Goal: Task Accomplishment & Management: Manage account settings

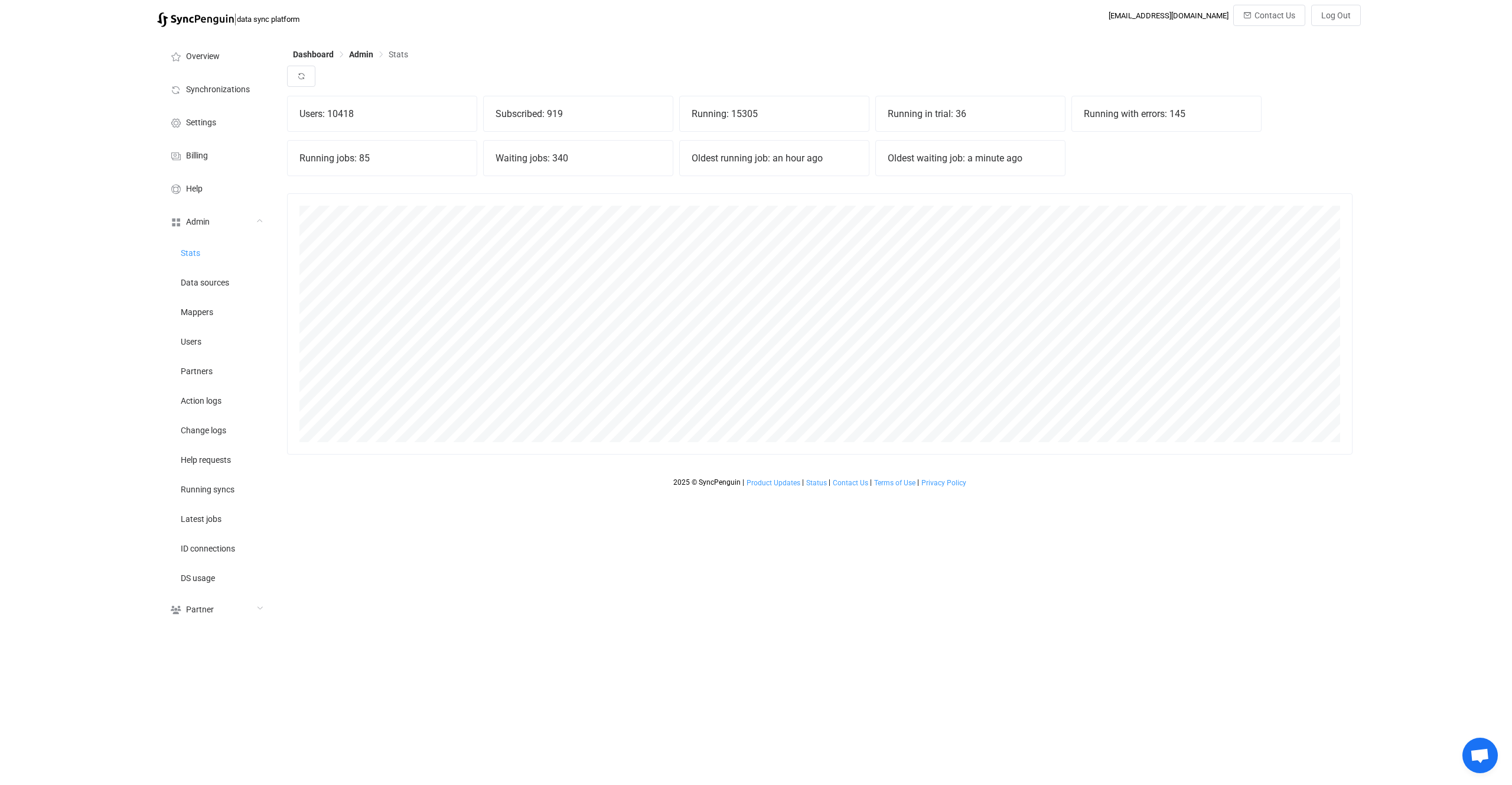
scroll to position [261, 1065]
click at [302, 75] on icon "button" at bounding box center [301, 76] width 8 height 8
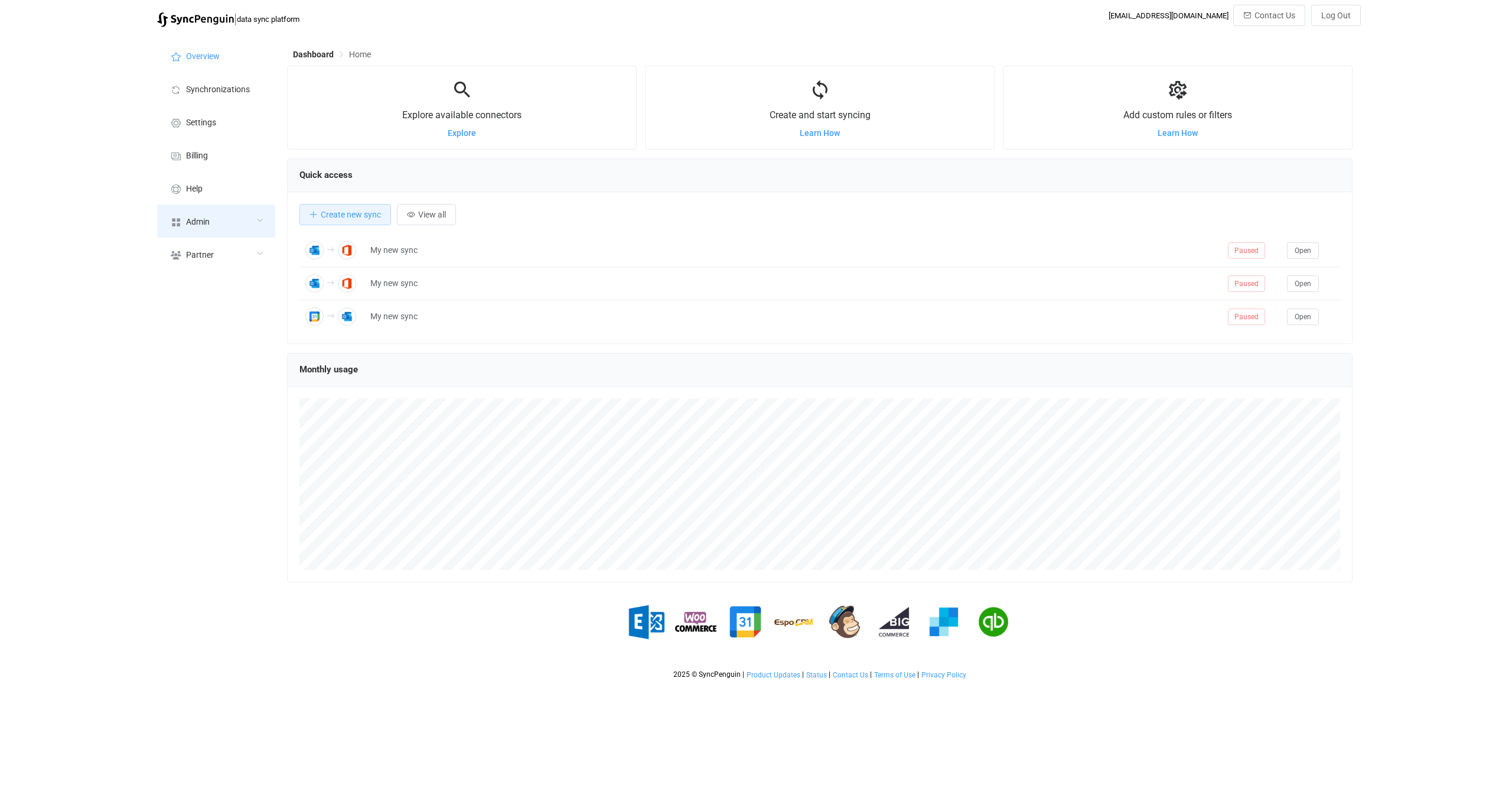
scroll to position [229, 1065]
click at [221, 218] on div "Admin" at bounding box center [216, 221] width 118 height 33
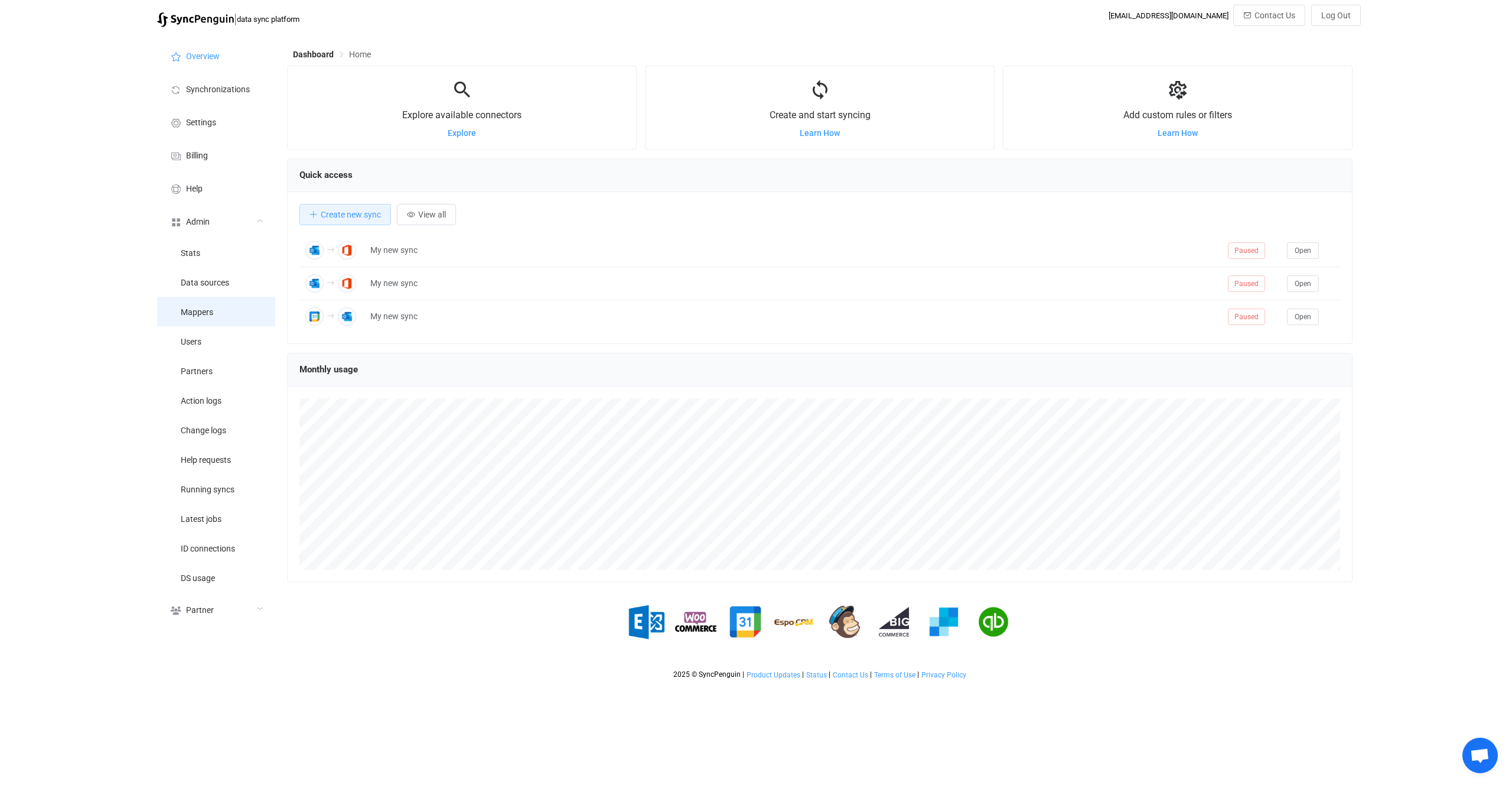
click at [248, 318] on li "Mappers" at bounding box center [216, 311] width 118 height 29
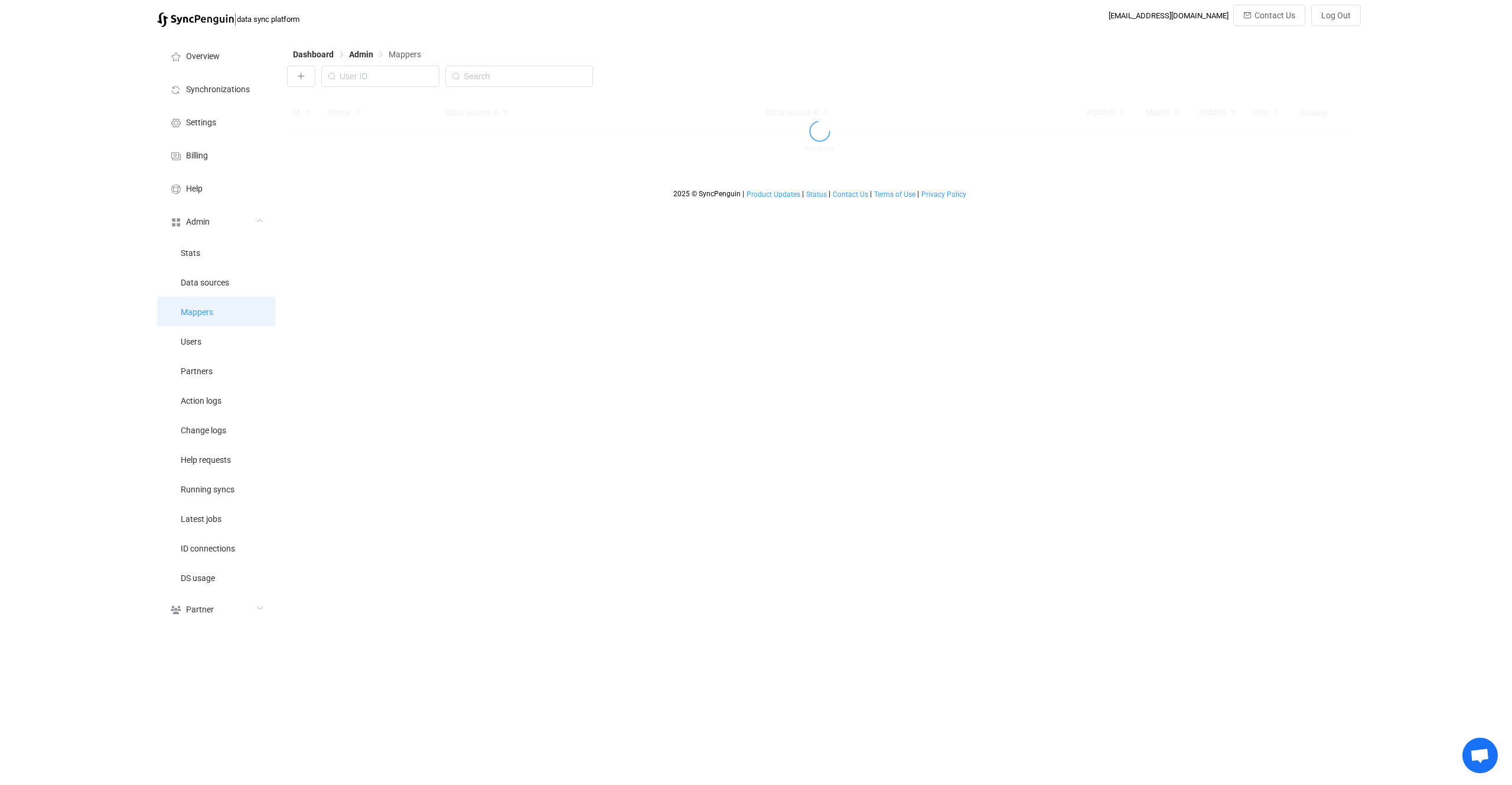
click at [246, 321] on li "Mappers" at bounding box center [216, 311] width 118 height 29
click at [241, 344] on li "Users" at bounding box center [216, 341] width 118 height 29
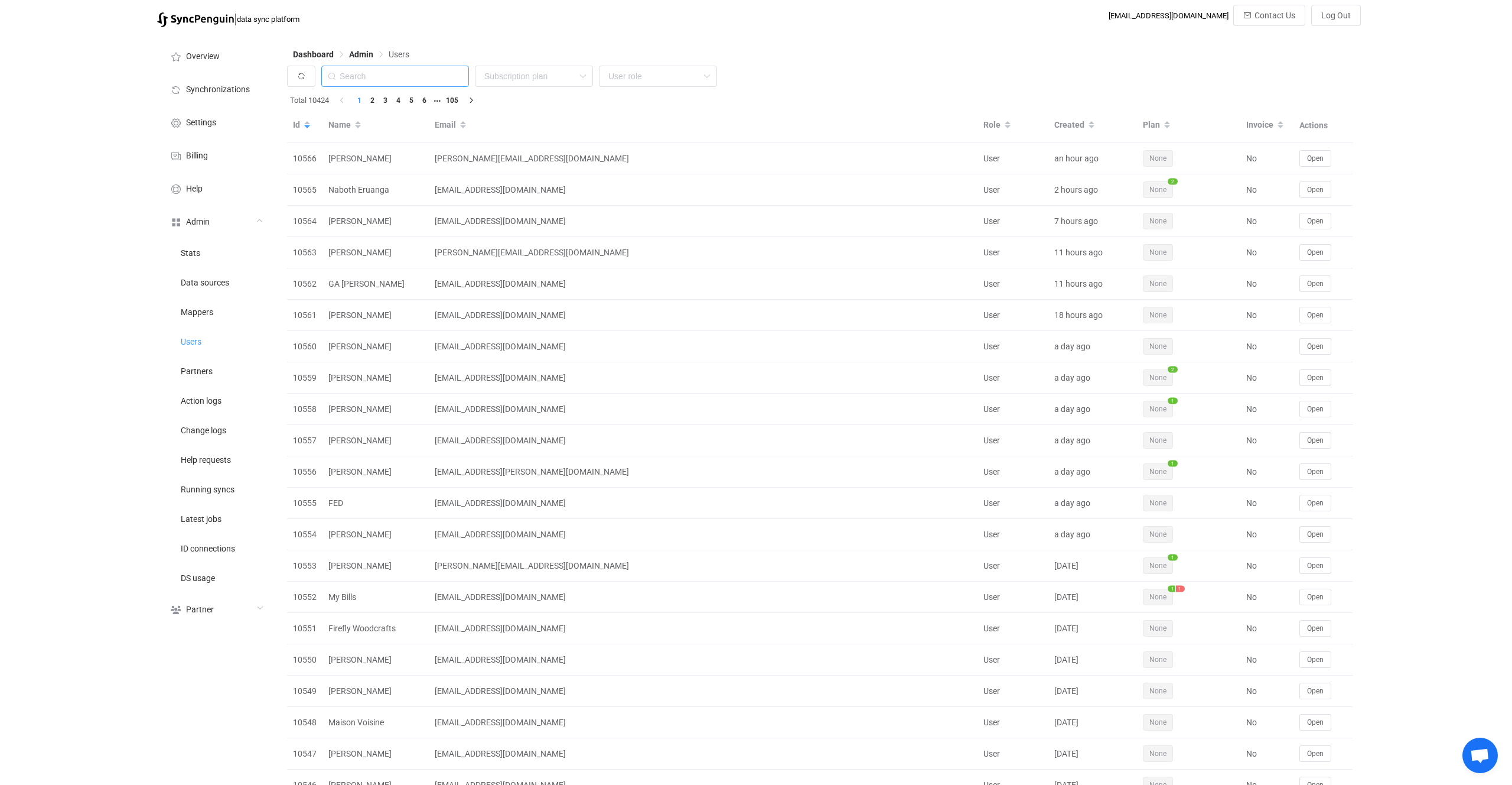
click at [414, 81] on input "text" at bounding box center [396, 76] width 148 height 21
paste input "mollnau@awtfinanz.de"
type input "mollnau@awtfinanz.de"
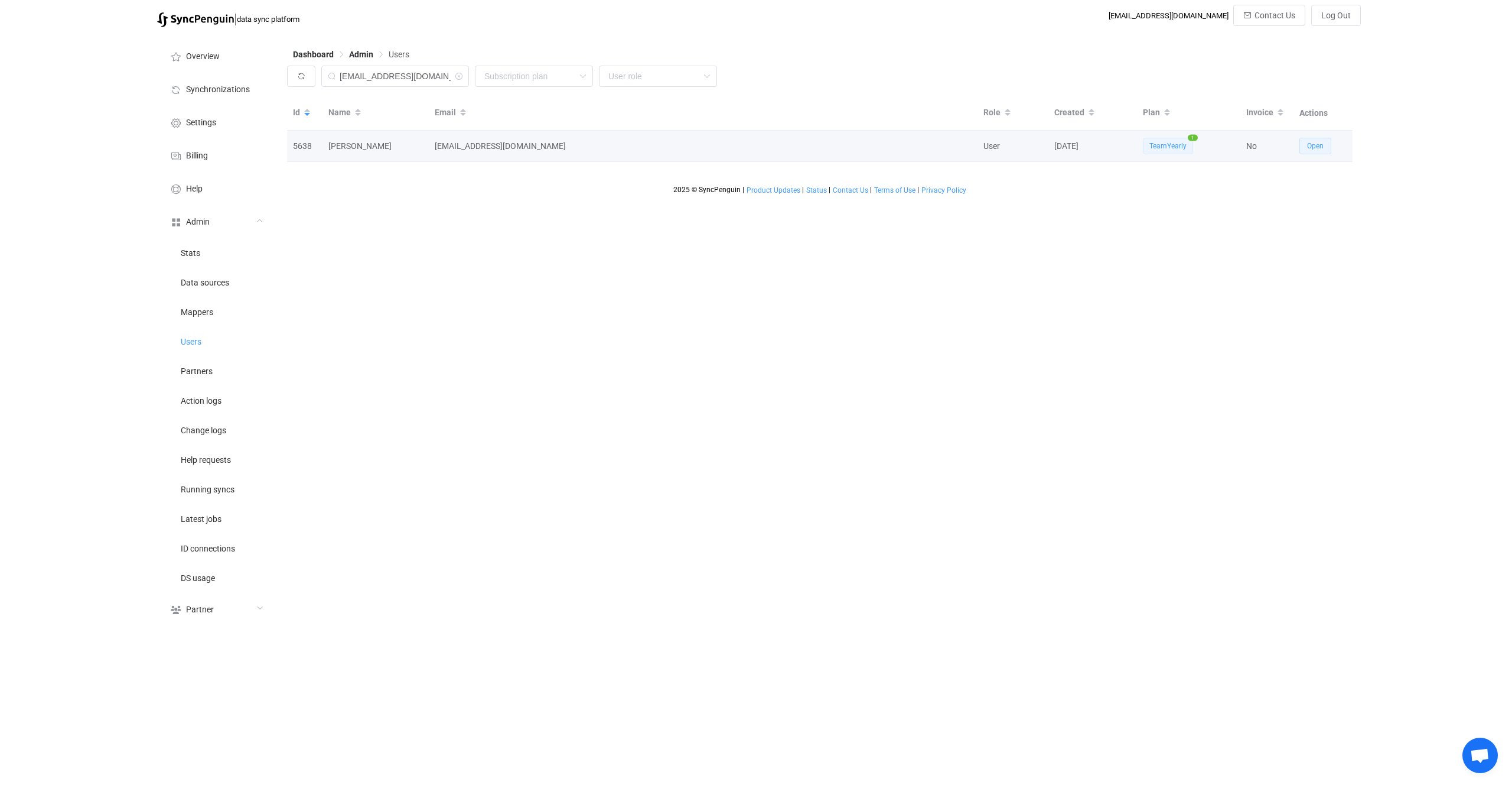
click at [1313, 155] on td "Open" at bounding box center [1322, 146] width 59 height 31
click at [1313, 149] on span "Open" at bounding box center [1315, 146] width 16 height 8
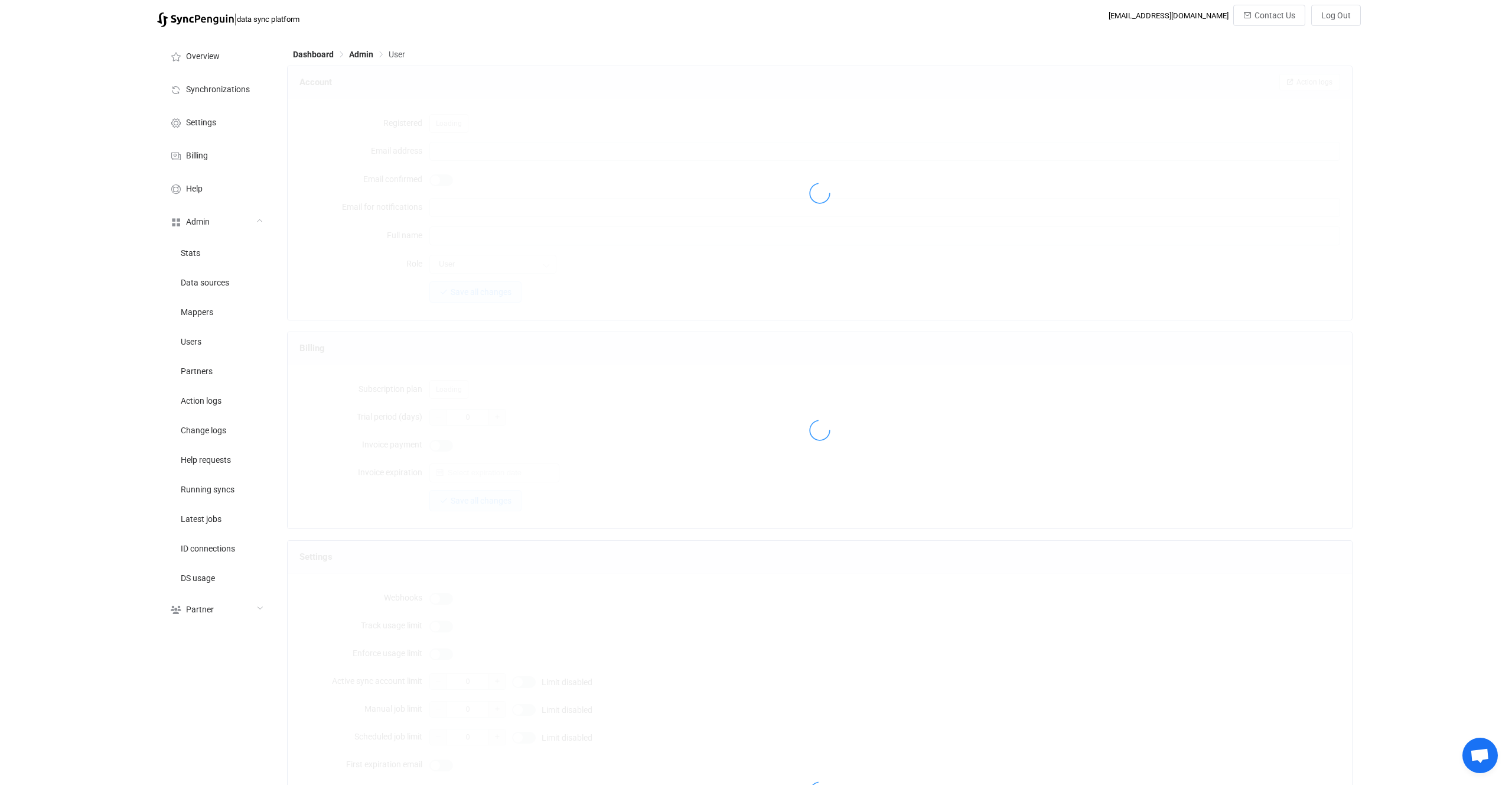
type input "mollnau@awtfinanz.de"
type input "Robert Mollnau"
type input "14"
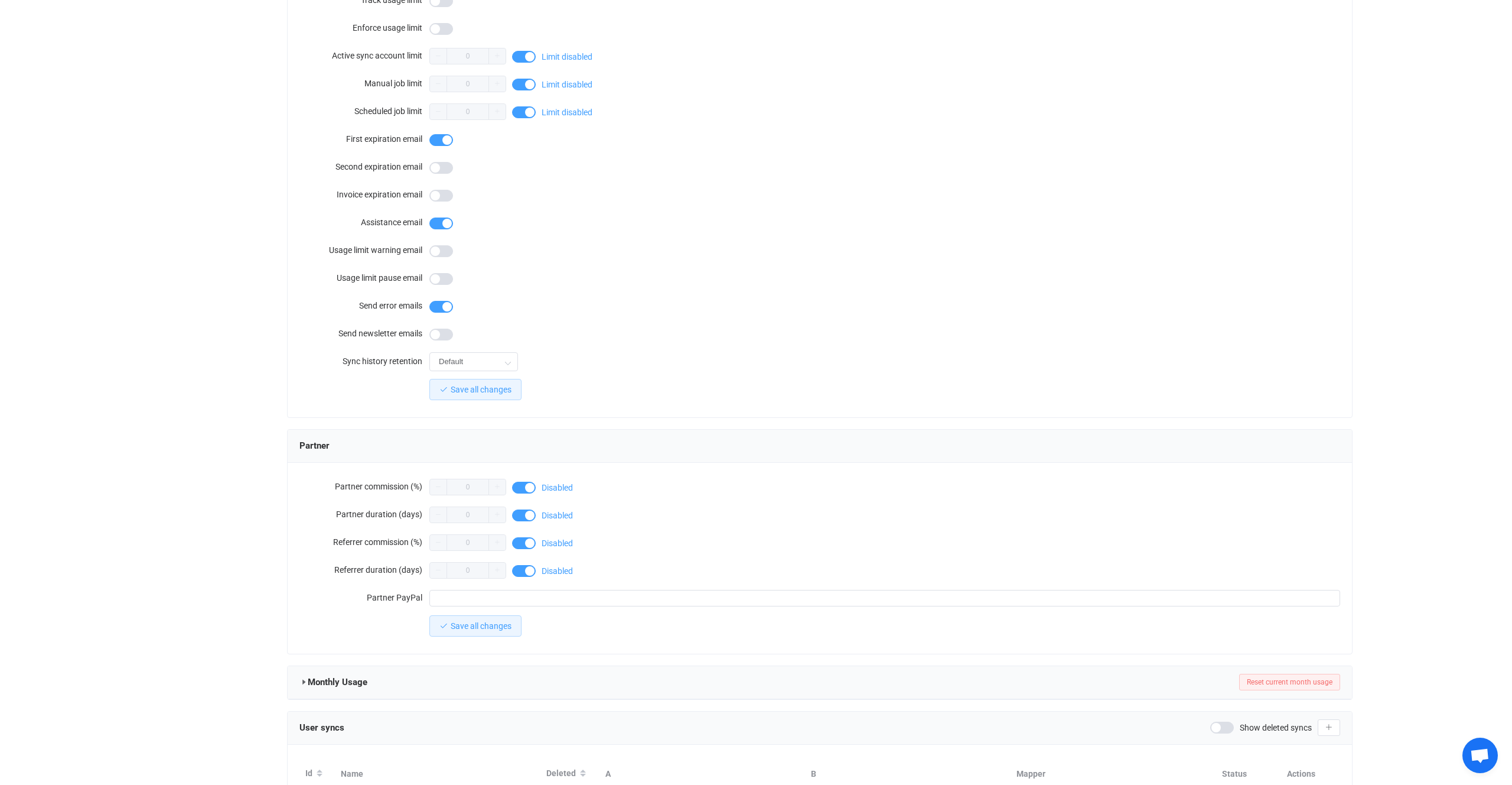
scroll to position [714, 0]
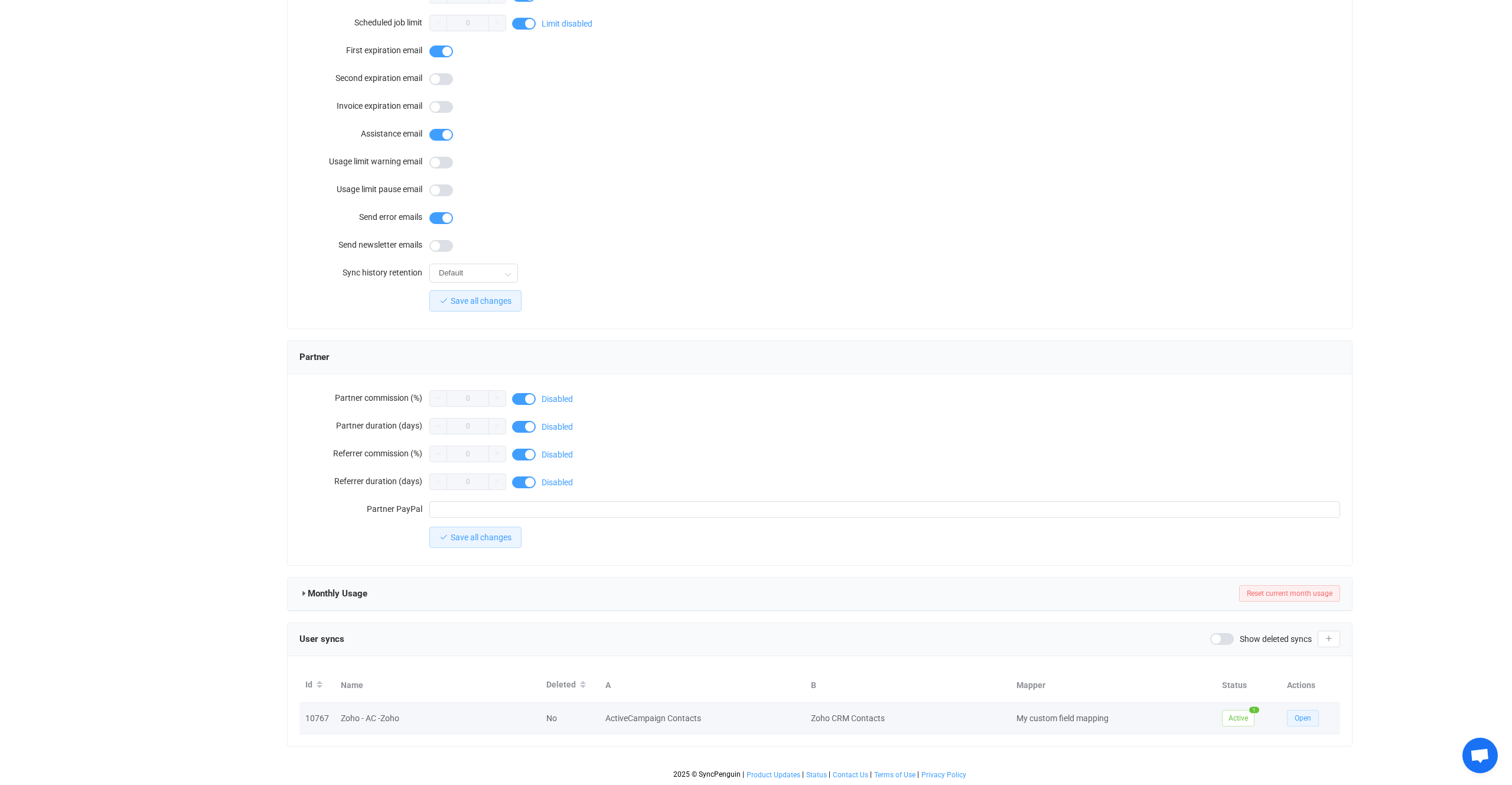
click at [1291, 715] on button "Open" at bounding box center [1302, 718] width 32 height 16
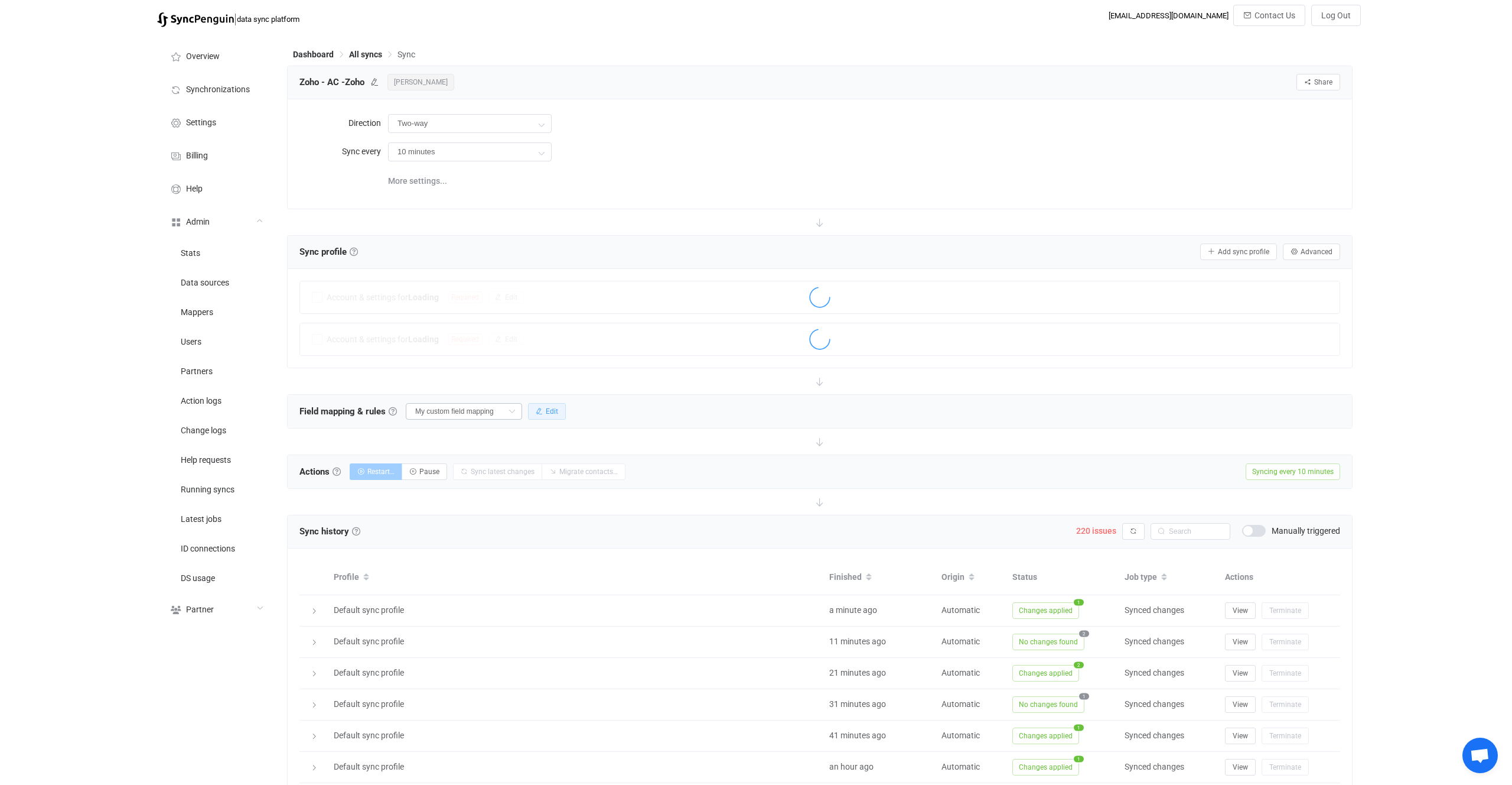
click at [528, 408] on button "Edit" at bounding box center [546, 411] width 37 height 16
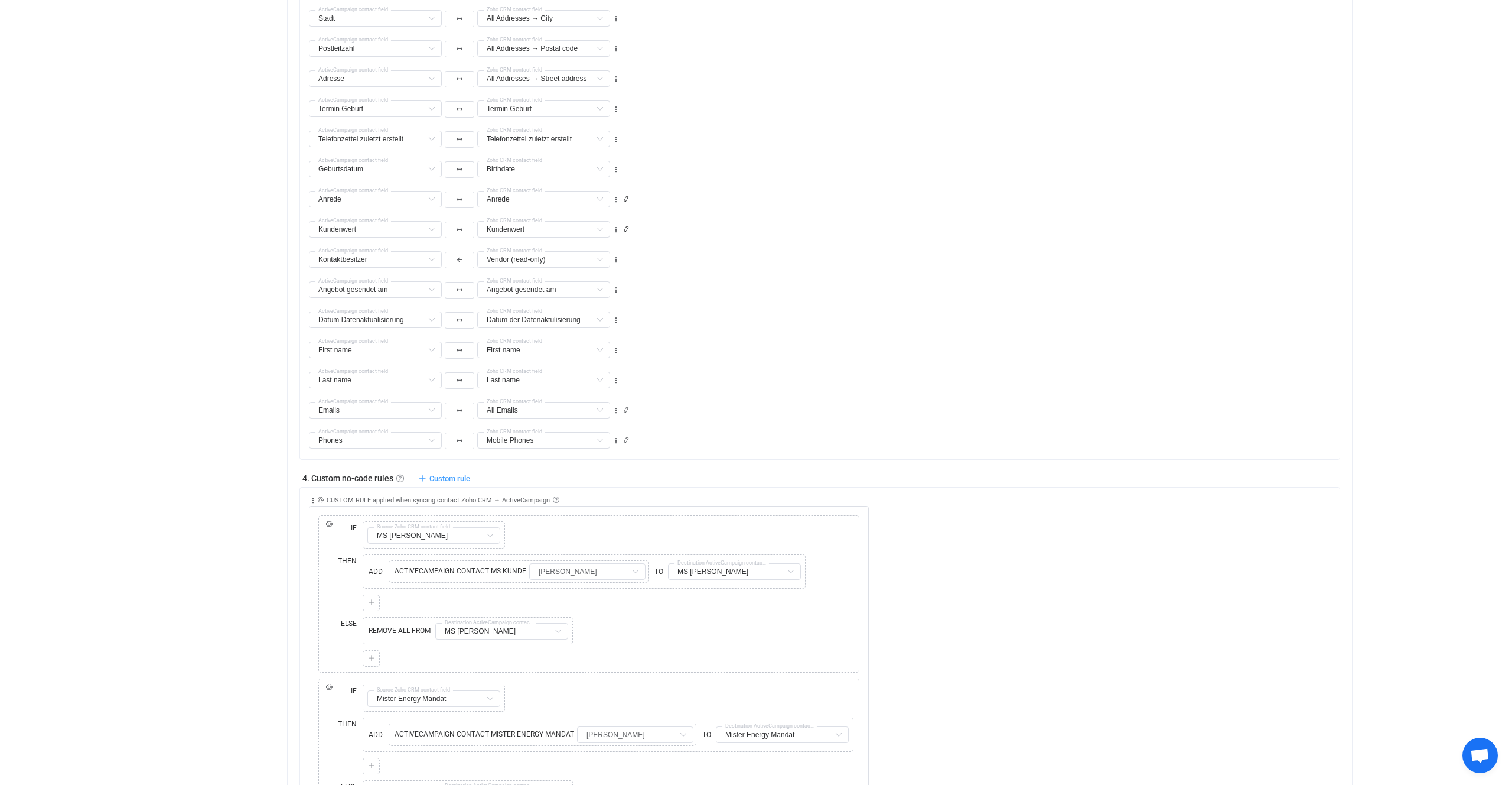
scroll to position [1300, 0]
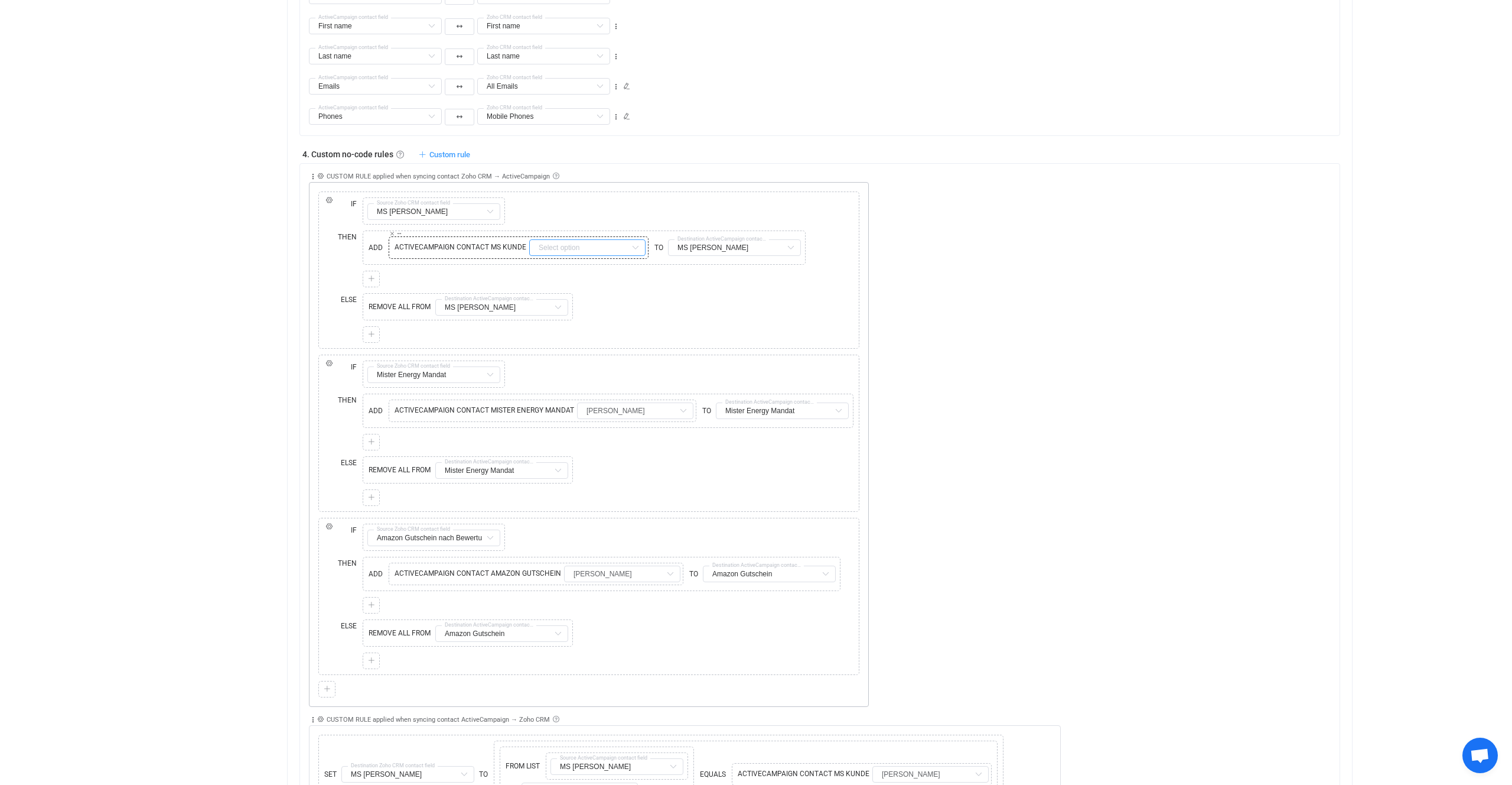
click at [575, 241] on input "text" at bounding box center [588, 247] width 117 height 16
click at [789, 296] on div "REMOVE ALL FROM MS Kunde Tags Default field Emails Default field Phones Default…" at bounding box center [608, 306] width 491 height 27
type input "Ja"
click at [478, 248] on span "ACTIVECAMPAIGN CONTACT MS KUNDE" at bounding box center [460, 247] width 138 height 11
click at [438, 211] on input "text" at bounding box center [434, 212] width 133 height 16
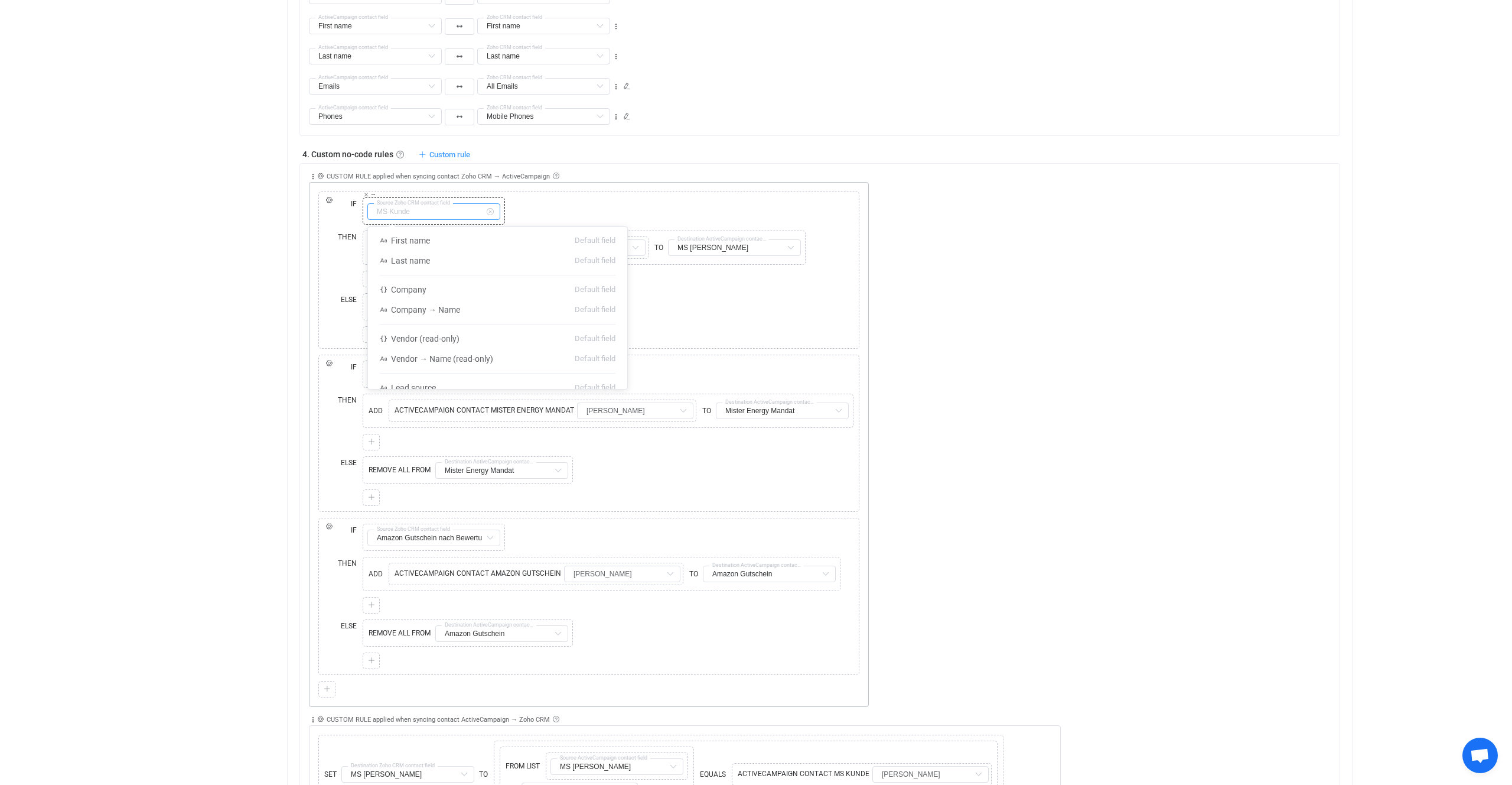
scroll to position [1732, 0]
type input "MS Kunde"
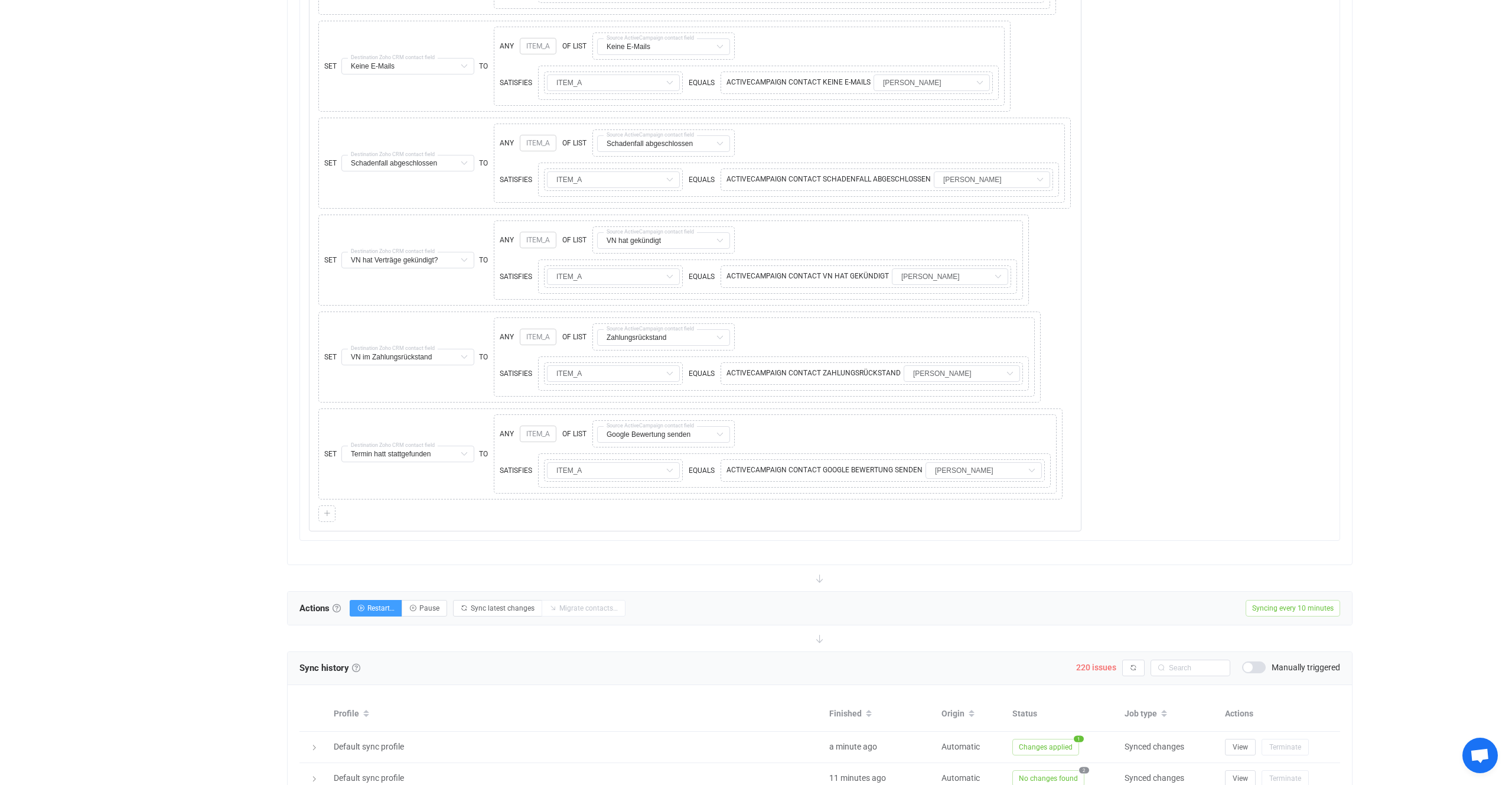
scroll to position [6688, 0]
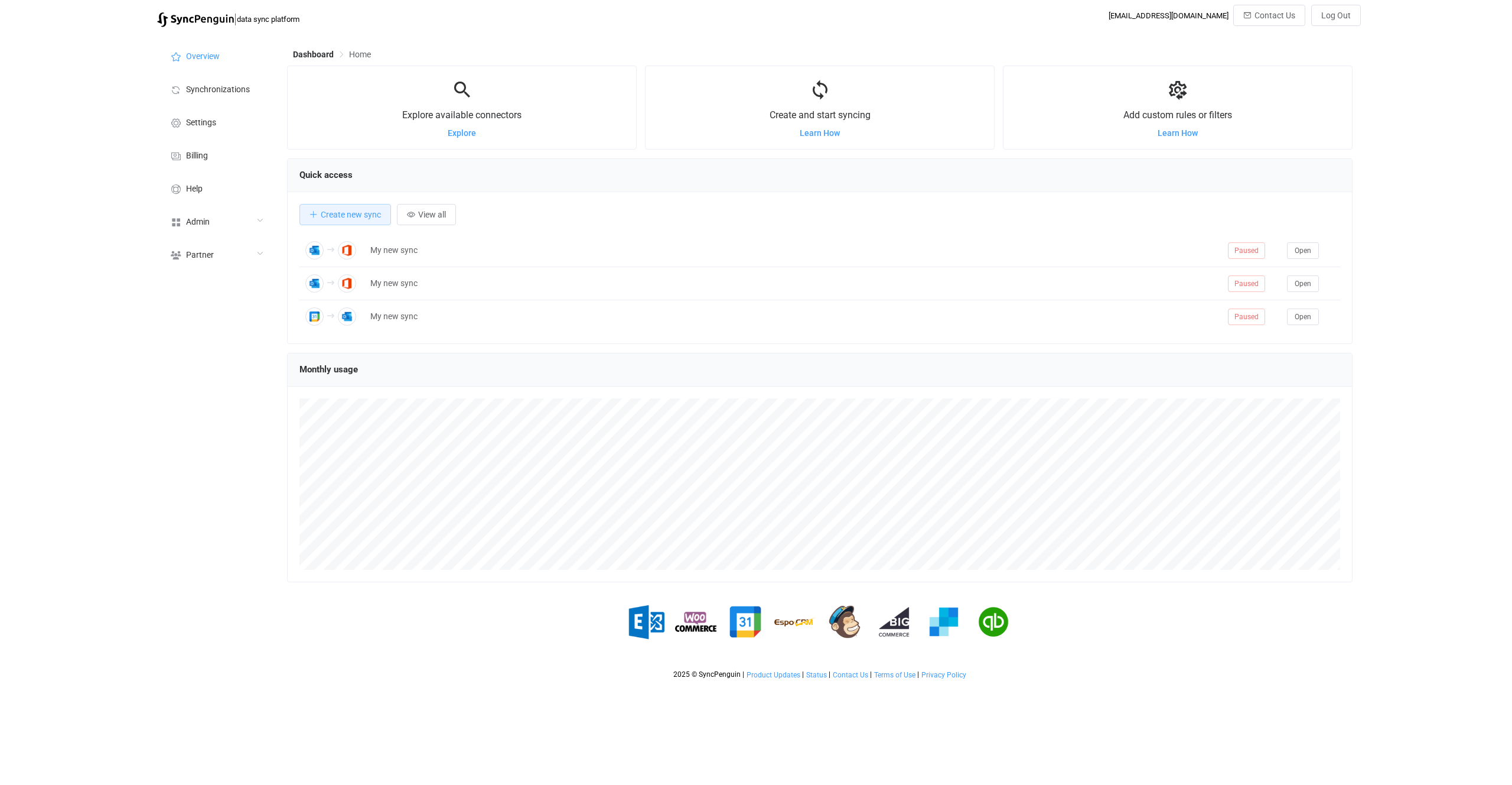
scroll to position [229, 1065]
click at [216, 222] on div "Admin" at bounding box center [216, 221] width 118 height 33
click at [242, 338] on li "Users" at bounding box center [216, 341] width 118 height 29
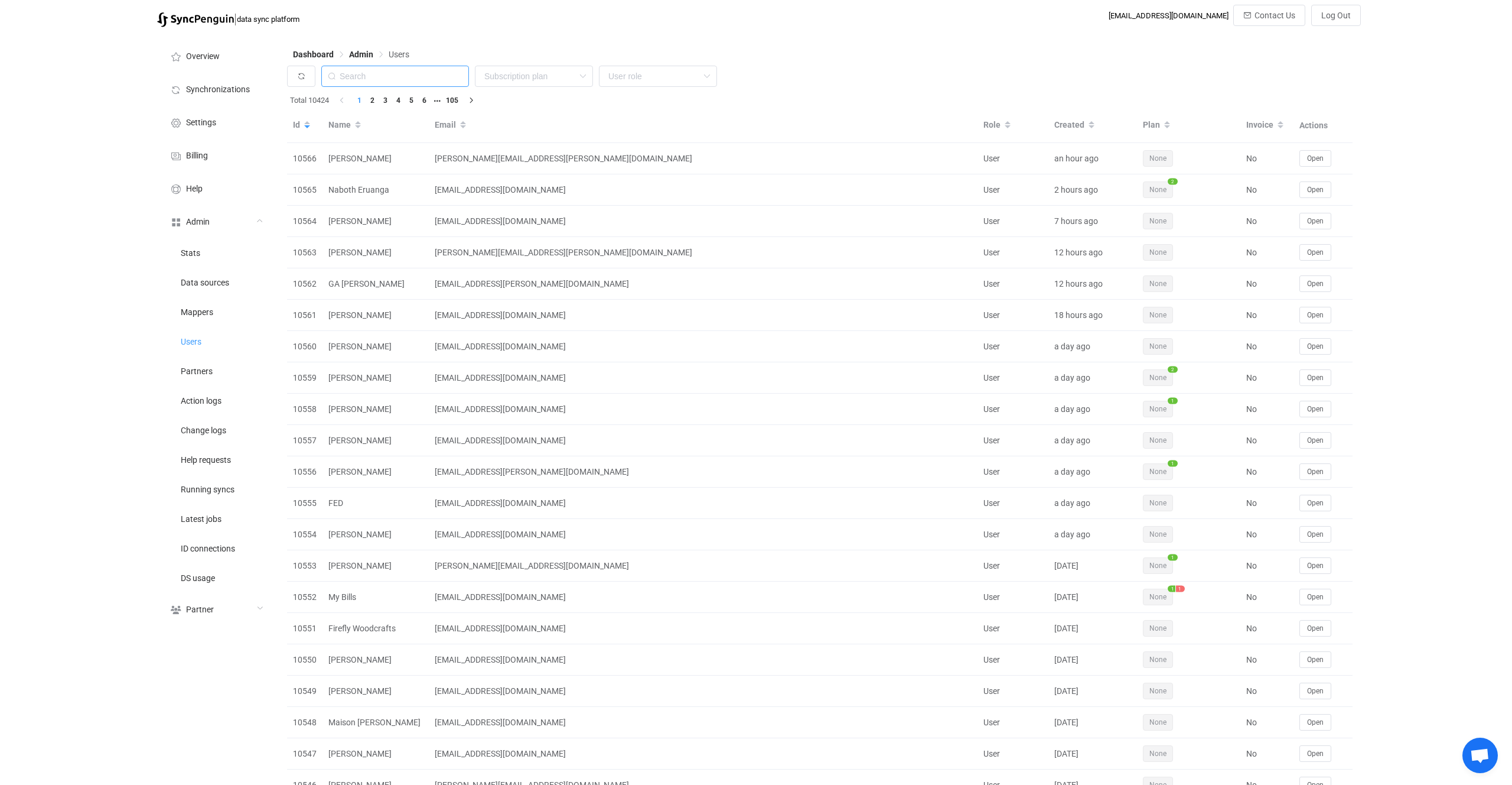
click at [382, 78] on input "text" at bounding box center [396, 76] width 148 height 21
paste input "dominic@queraltinc.com"
type input "dominic@queraltinc.com"
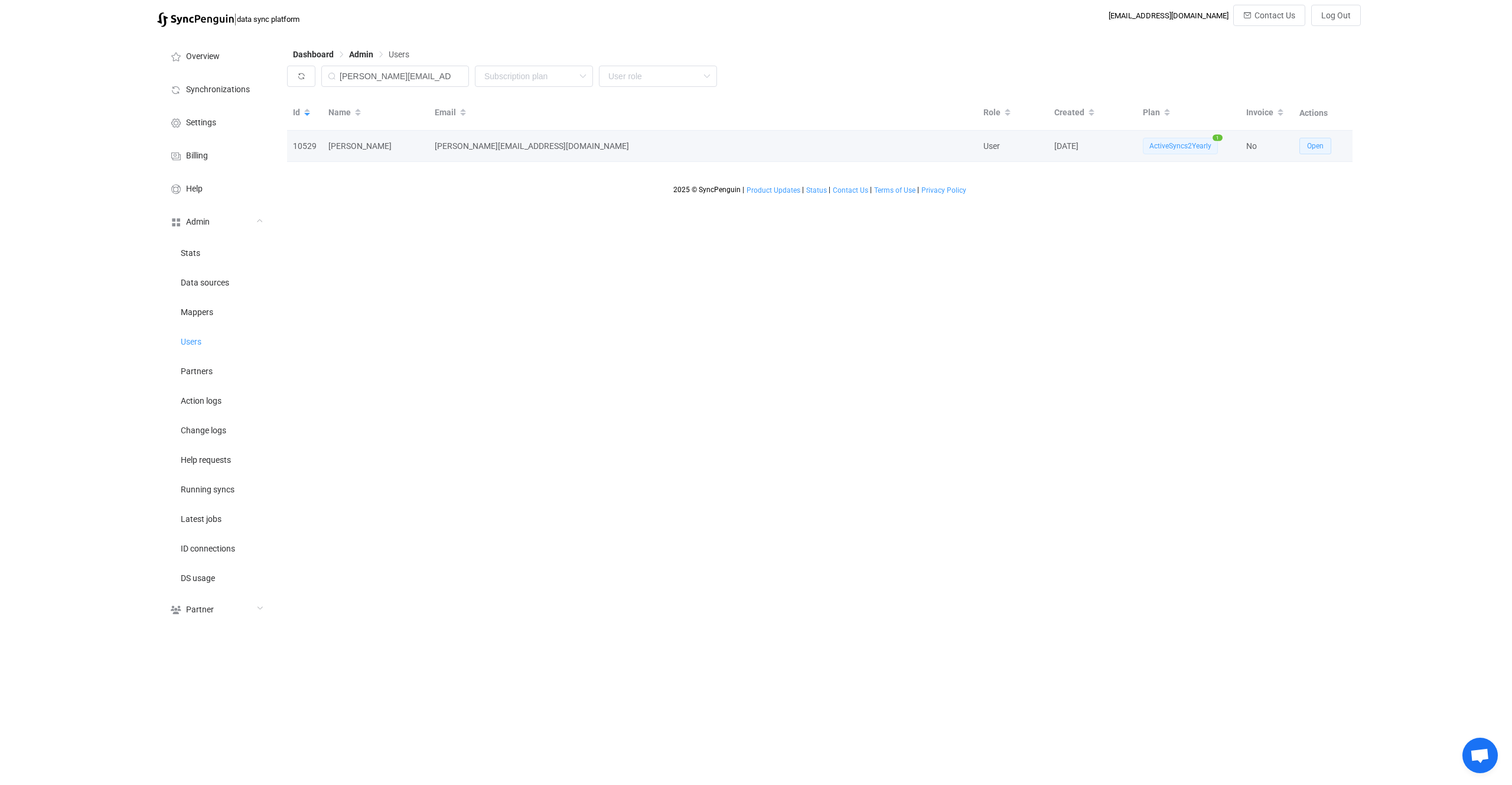
click at [1323, 143] on button "Open" at bounding box center [1315, 146] width 32 height 16
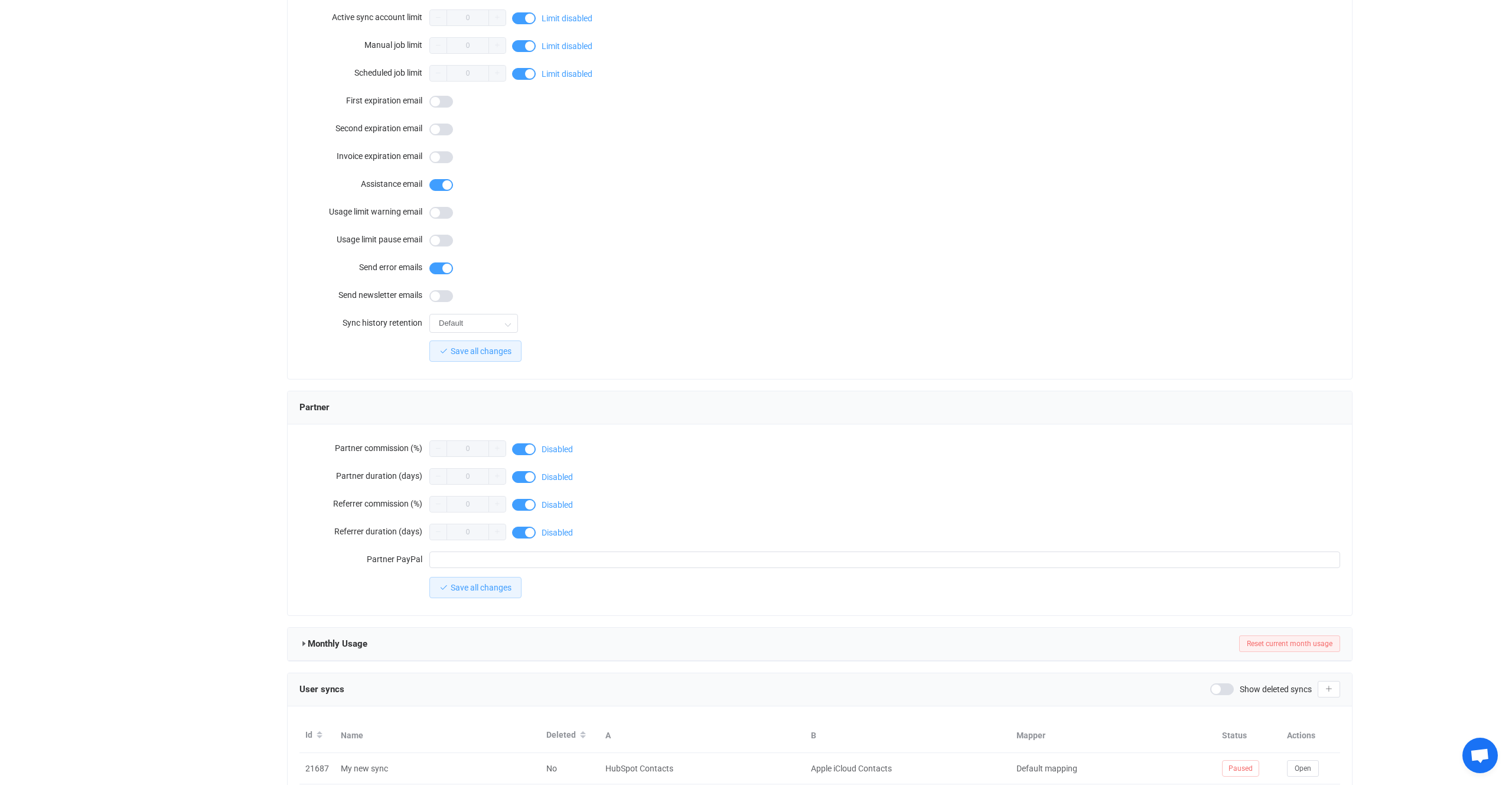
scroll to position [777, 0]
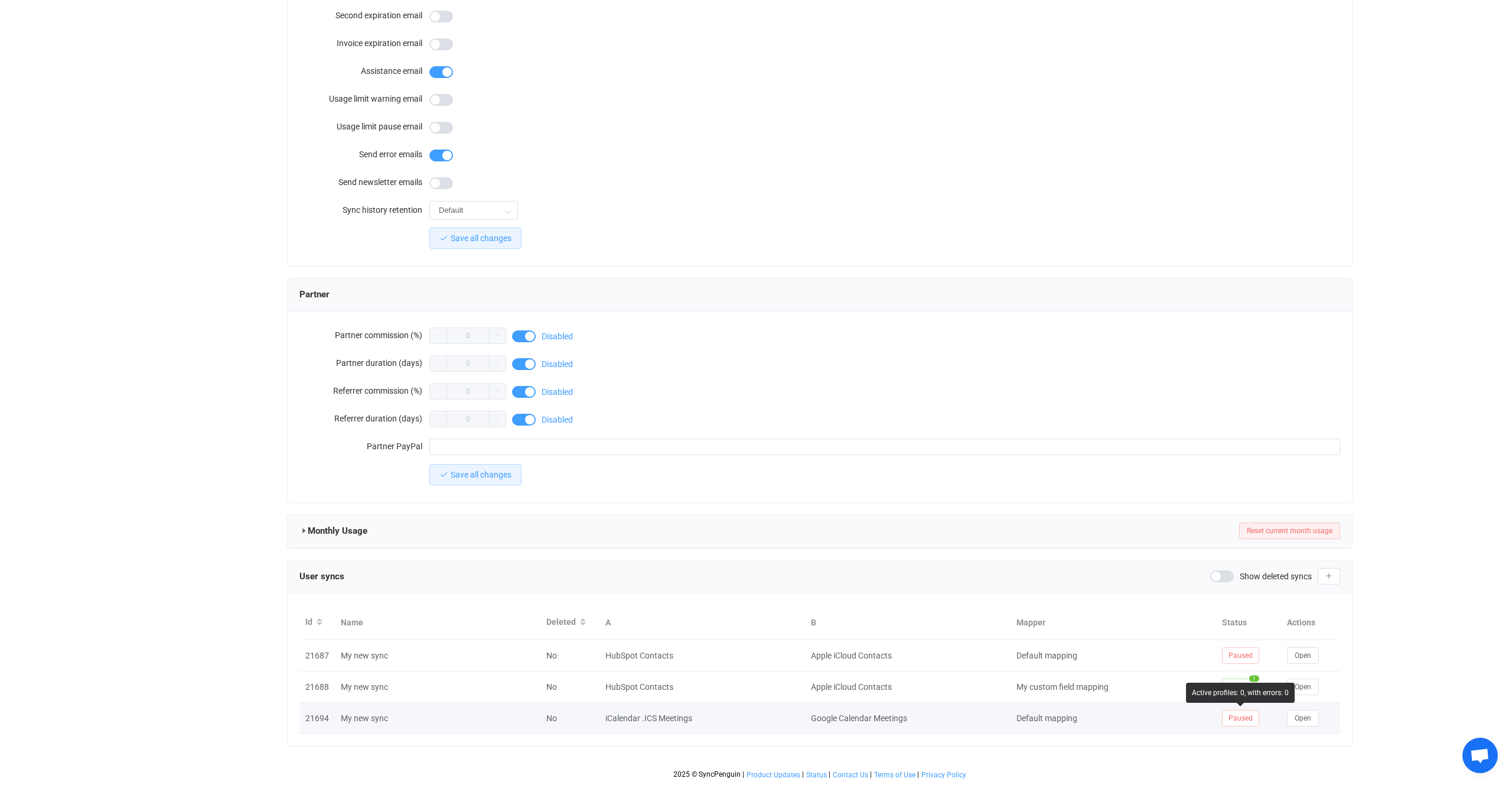
click at [1300, 708] on td "Open" at bounding box center [1311, 718] width 59 height 31
click at [1300, 718] on span "Open" at bounding box center [1303, 718] width 16 height 8
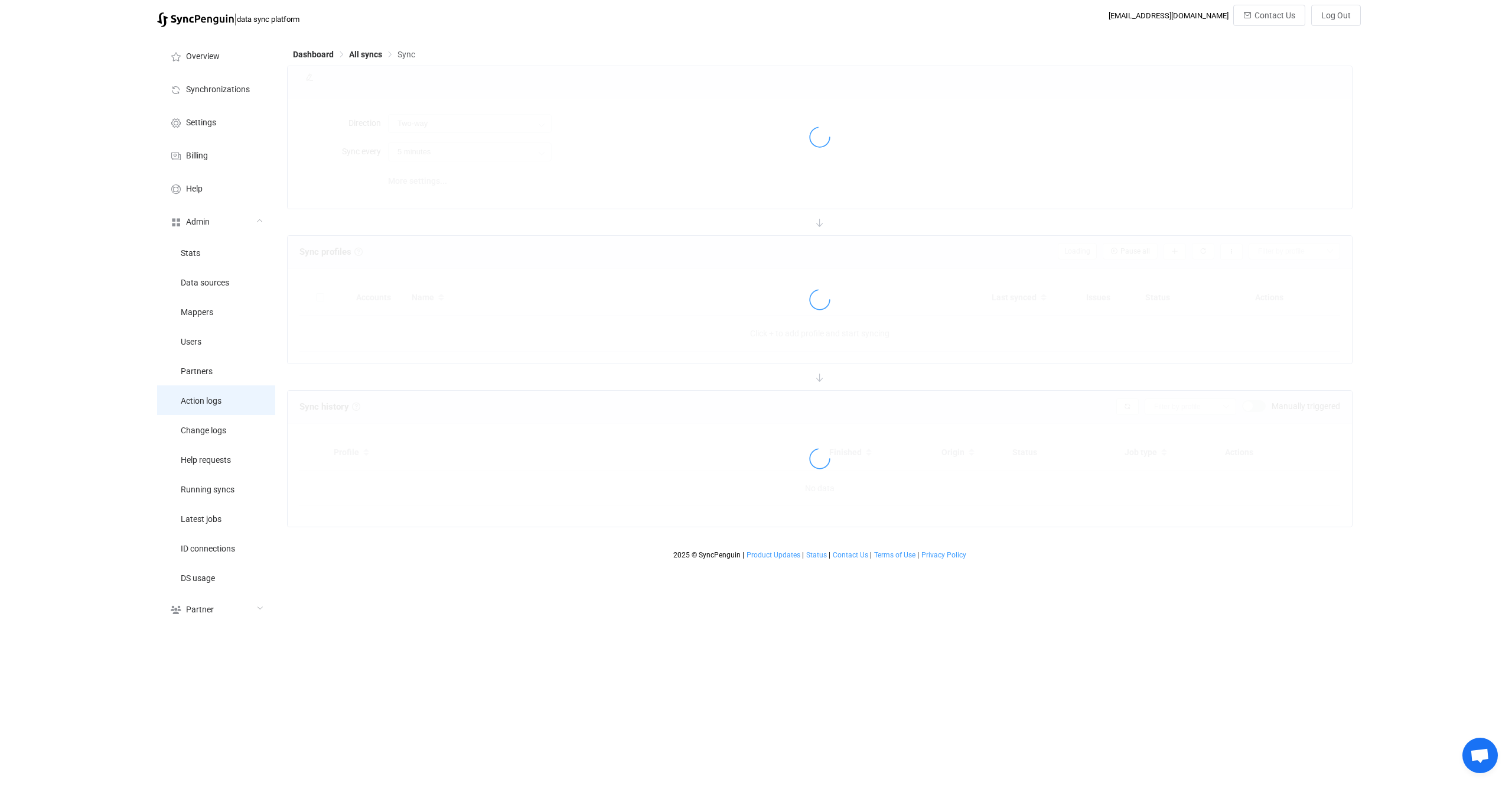
type input "iCalendar .ICS → Google (many to one)"
type input "30 minutes"
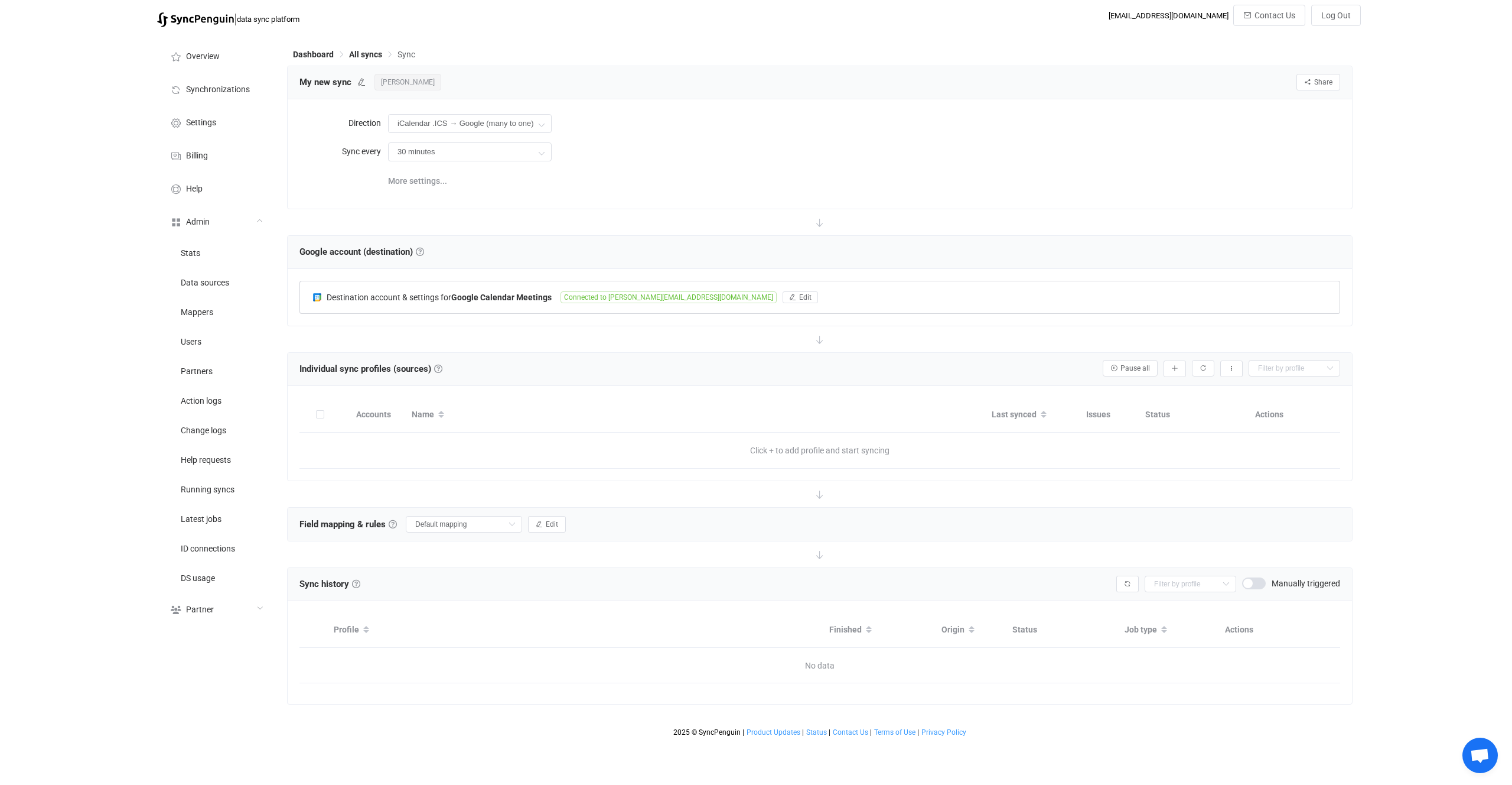
click at [496, 300] on b "Google Calendar Meetings" at bounding box center [501, 297] width 100 height 9
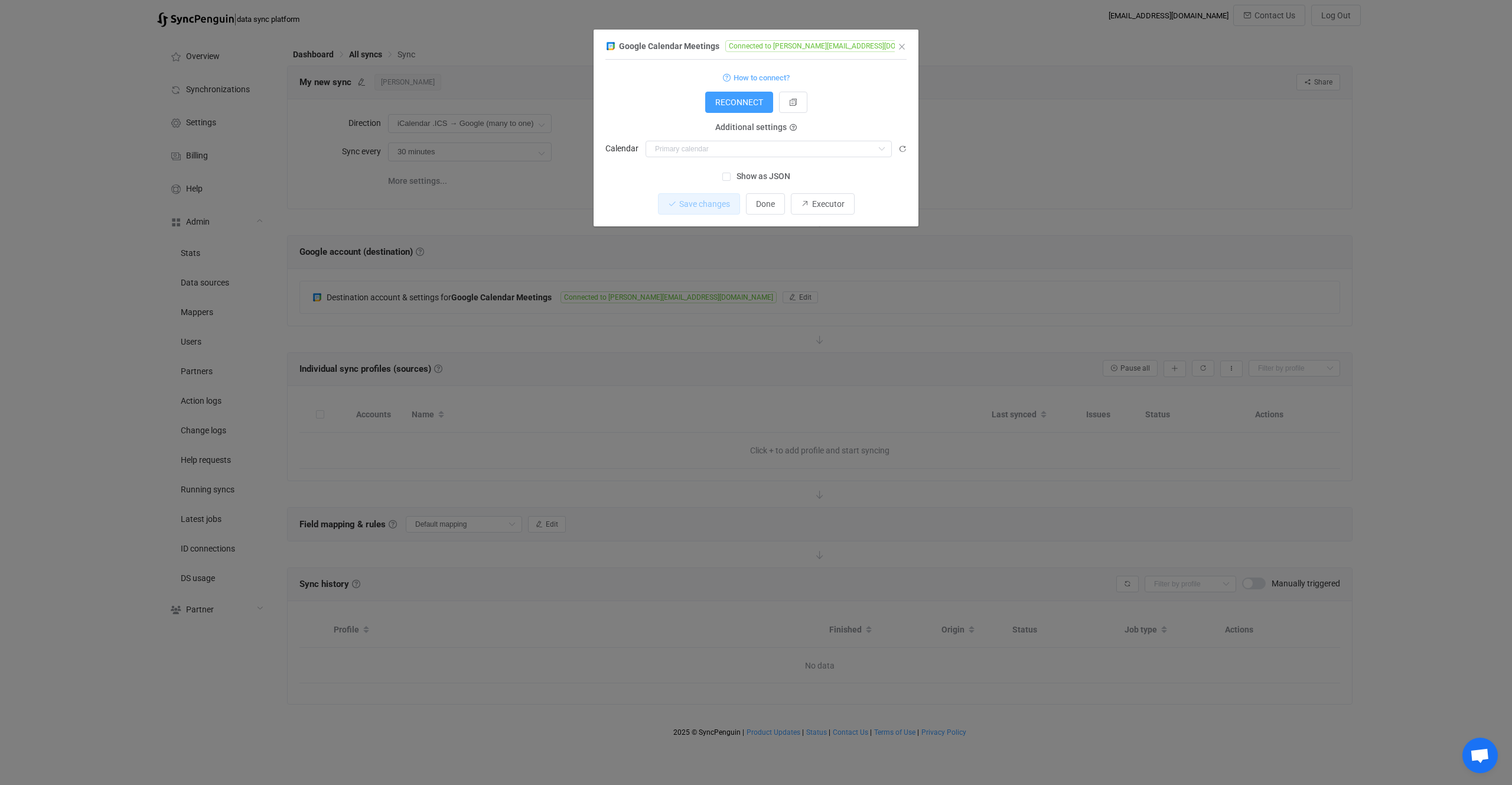
click at [396, 303] on div "Google Calendar Meetings Connected to dominic@queraltinc.com 1 { { "accessToken…" at bounding box center [756, 392] width 1512 height 785
